Goal: Information Seeking & Learning: Learn about a topic

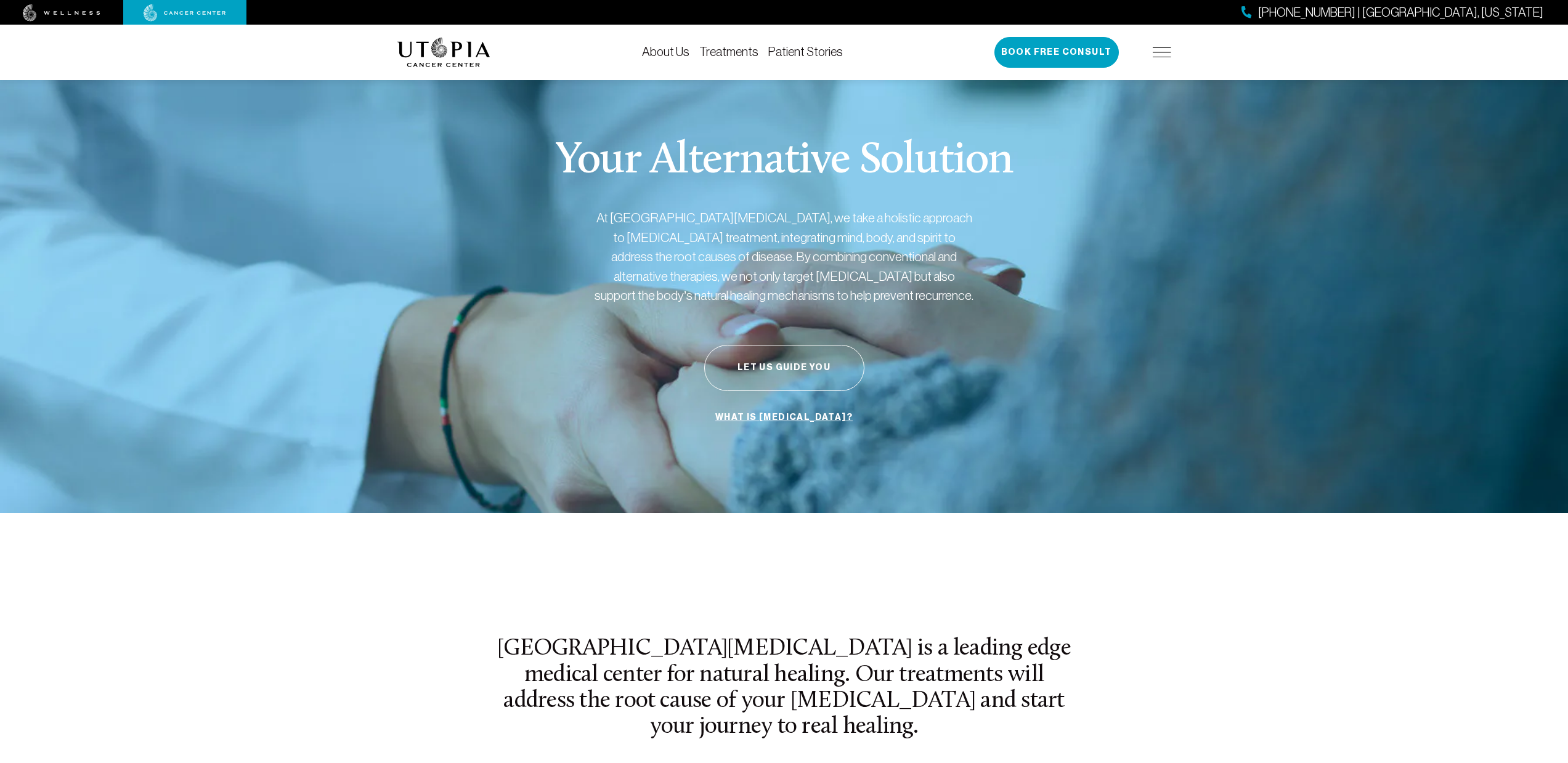
click at [87, 18] on img at bounding box center [62, 13] width 78 height 18
click at [722, 58] on link "Treatments" at bounding box center [729, 51] width 59 height 14
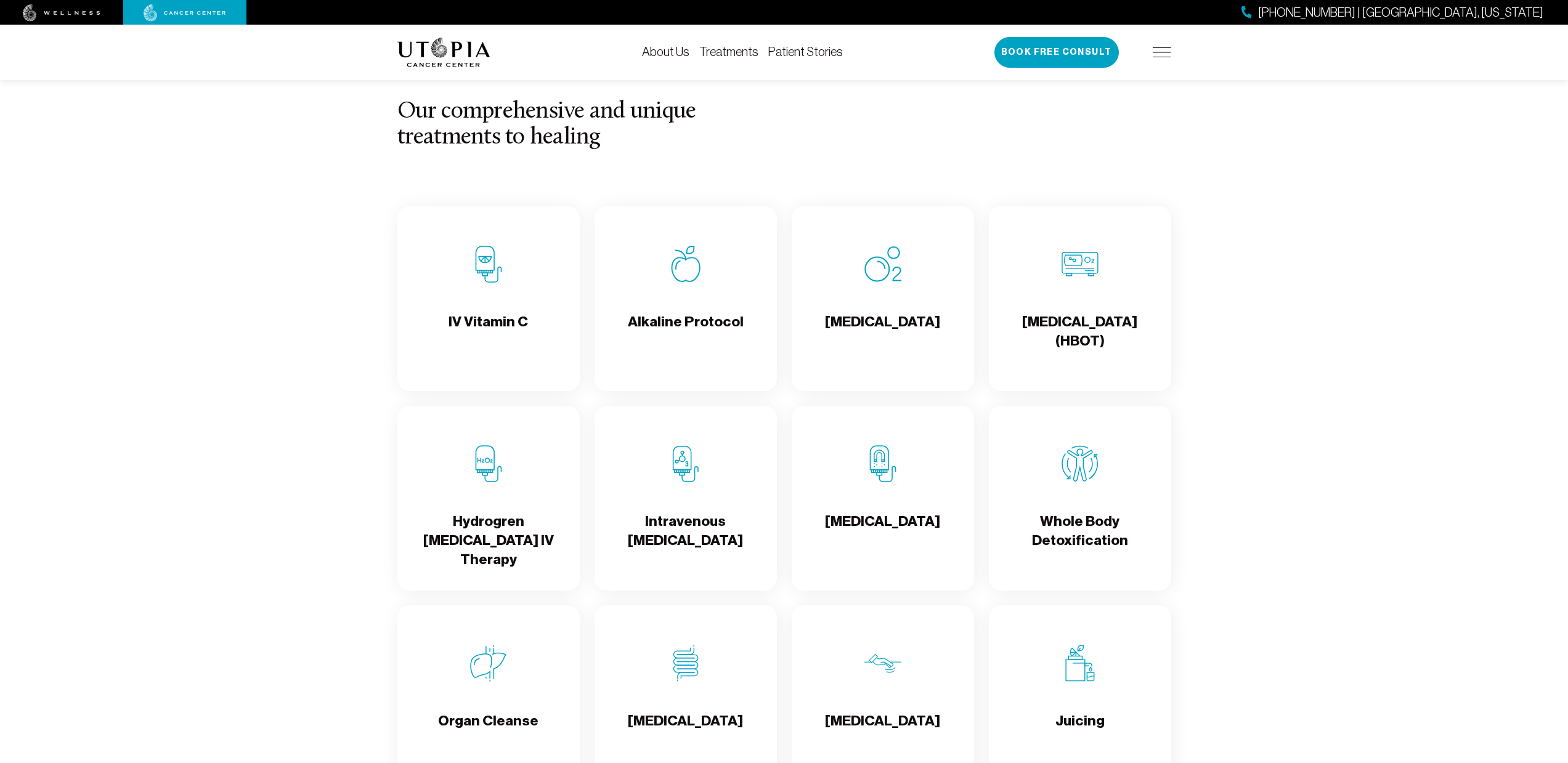
scroll to position [1277, 0]
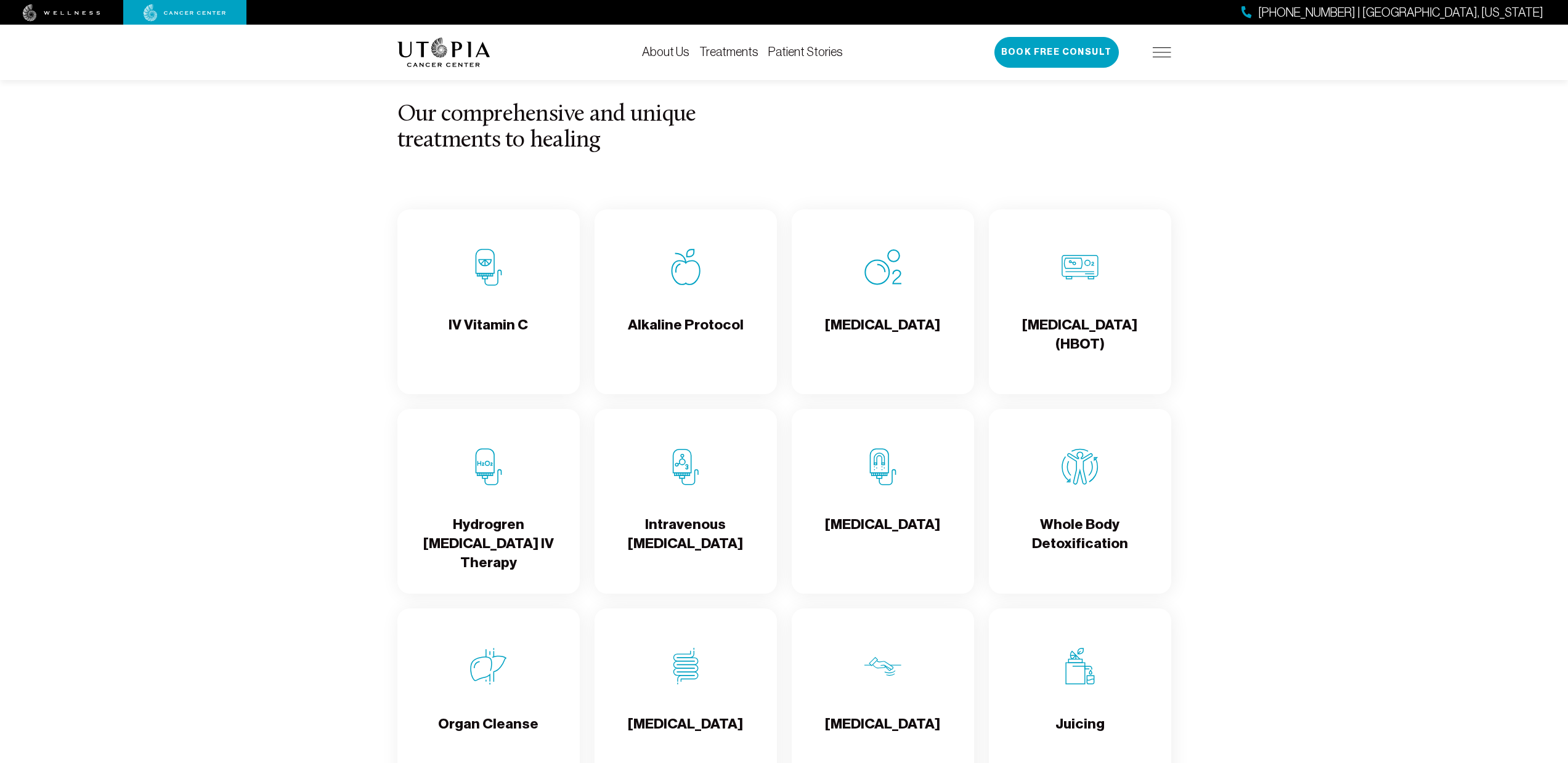
click at [1068, 315] on h4 "[MEDICAL_DATA] (HBOT)" at bounding box center [1080, 335] width 162 height 40
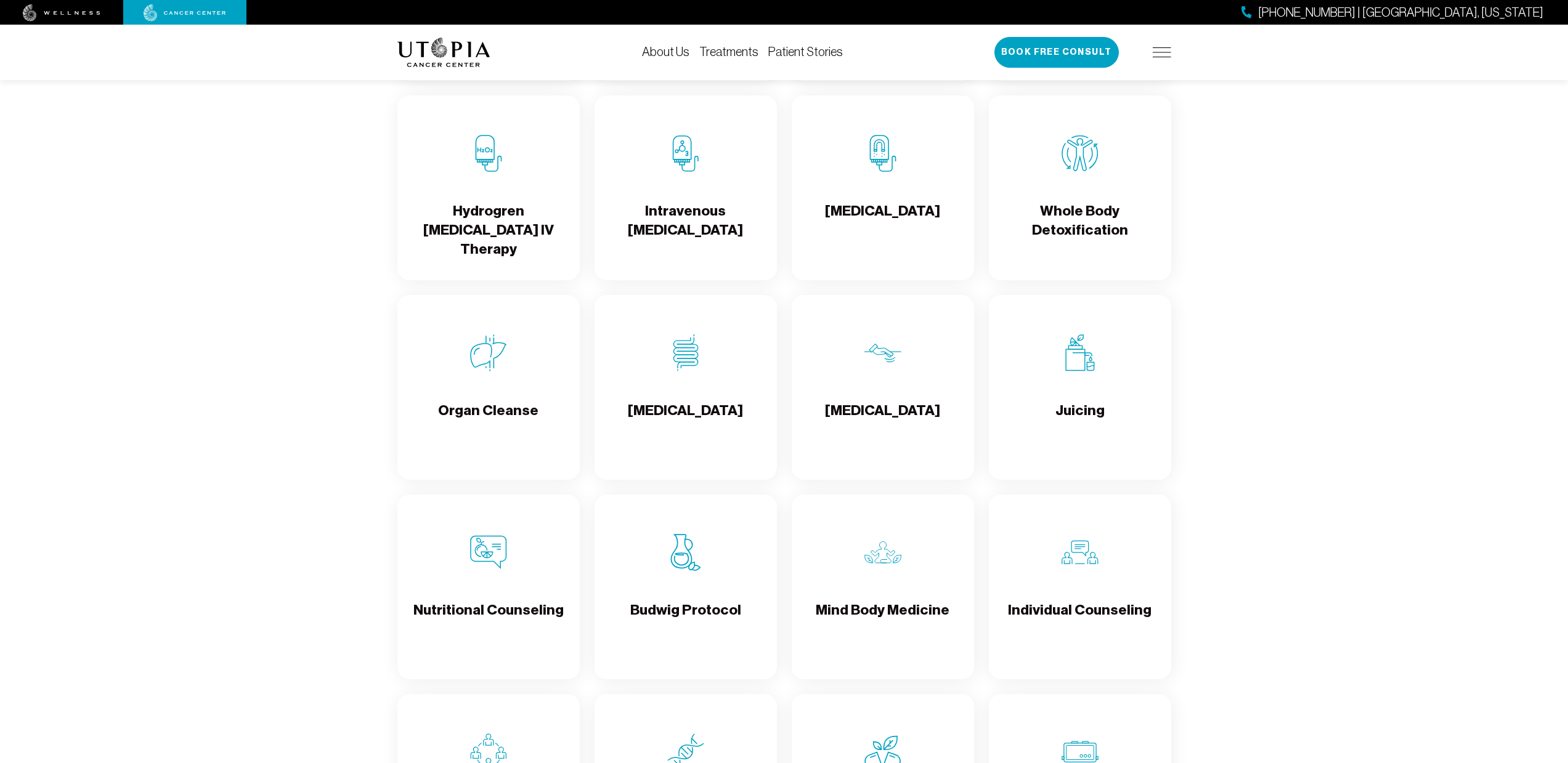
scroll to position [1588, 0]
